Goal: Transaction & Acquisition: Purchase product/service

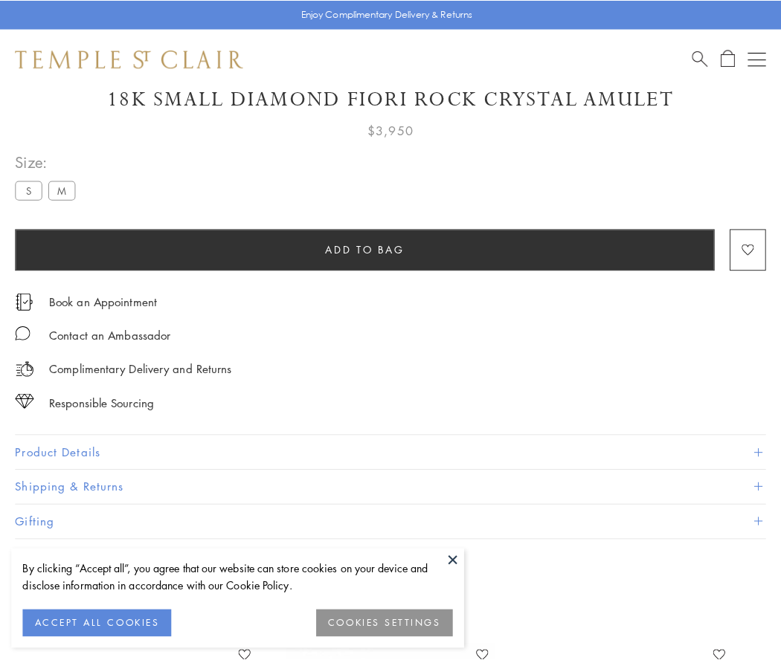
scroll to position [88, 0]
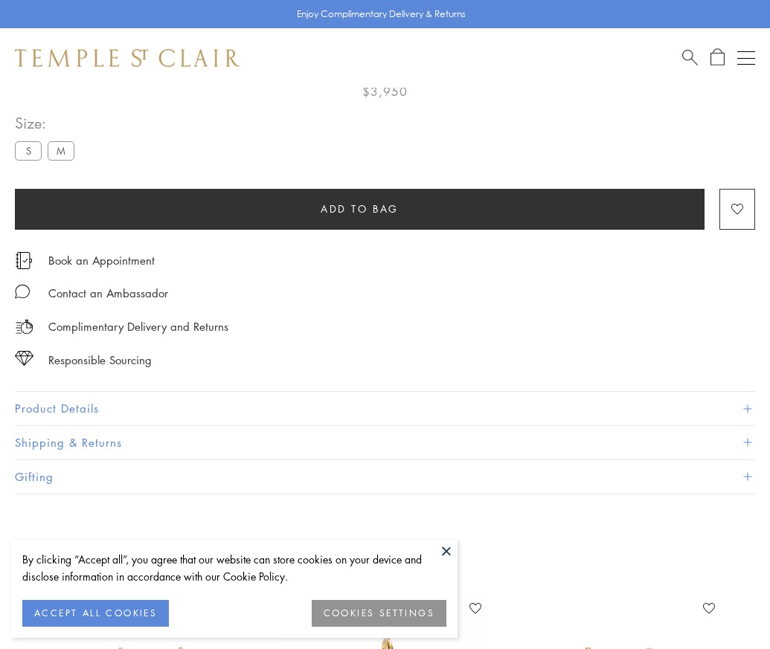
click at [359, 208] on span "Add to bag" at bounding box center [359, 209] width 78 height 16
